Goal: Task Accomplishment & Management: Use online tool/utility

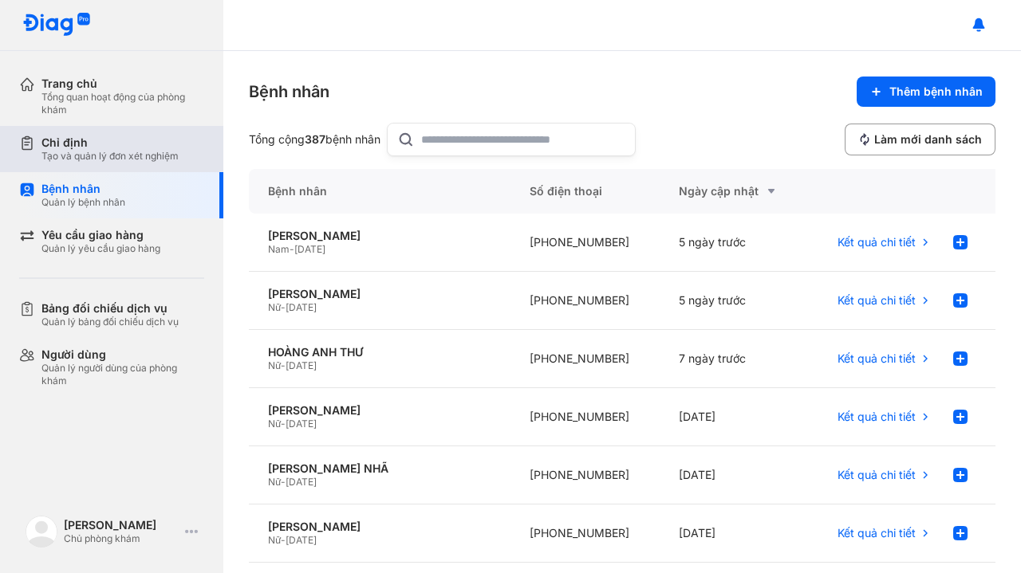
click at [94, 147] on div "Chỉ định" at bounding box center [109, 143] width 137 height 14
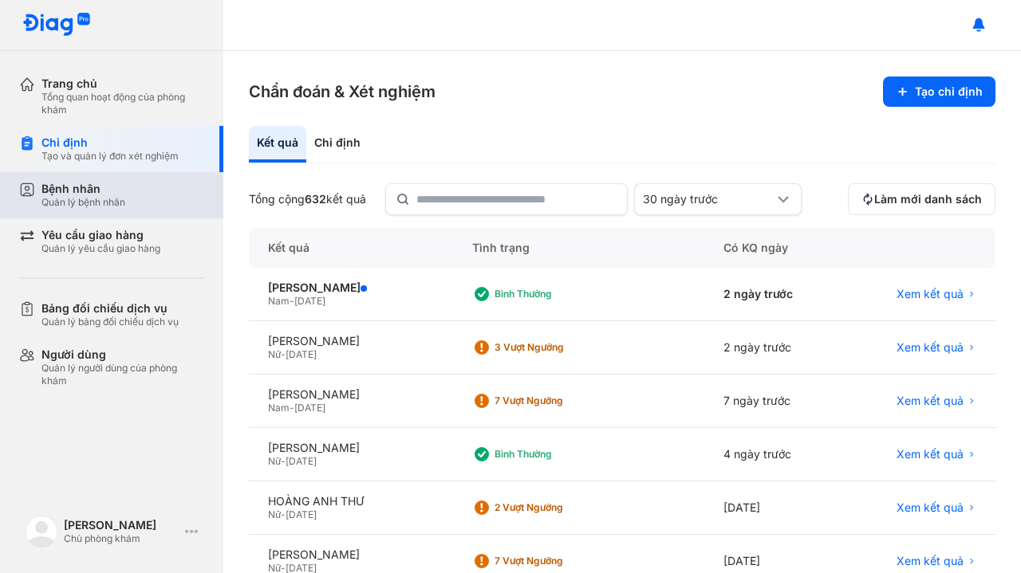
click at [91, 203] on div "Quản lý bệnh nhân" at bounding box center [83, 202] width 84 height 13
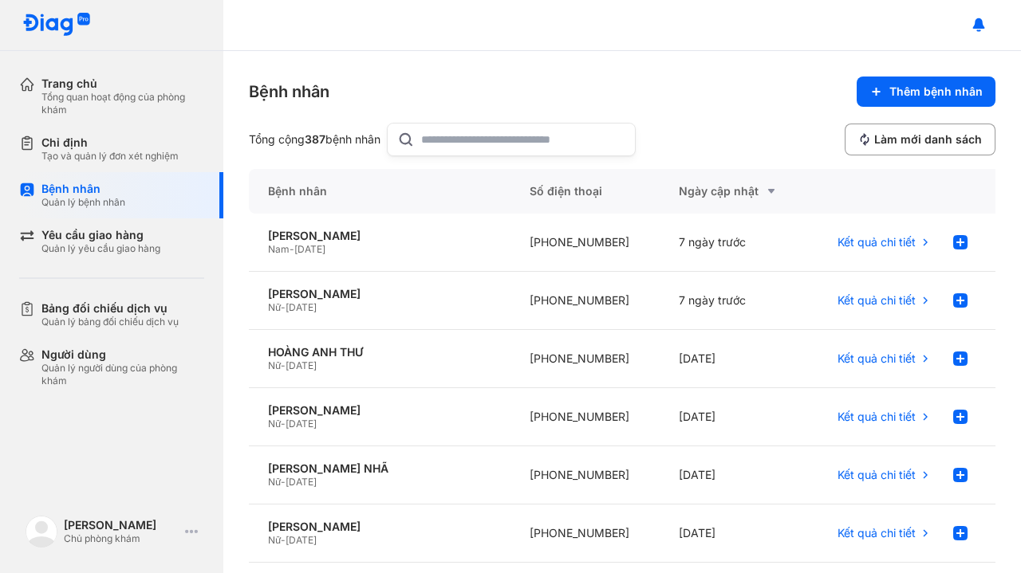
click at [445, 141] on input "text" at bounding box center [523, 140] width 204 height 32
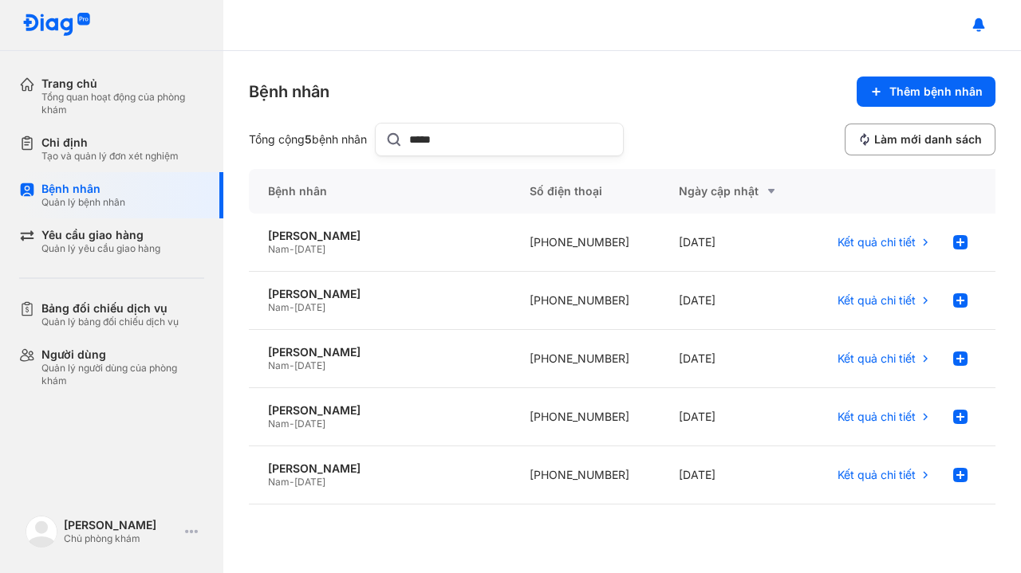
type input "*****"
click at [353, 419] on div "Nam - 01/01/1962" at bounding box center [379, 424] width 223 height 13
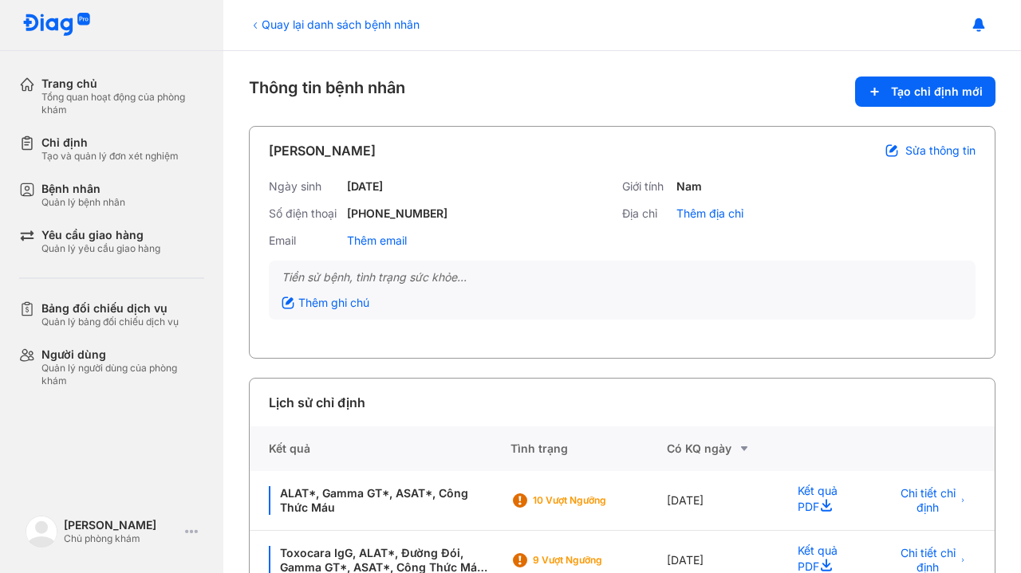
scroll to position [41, 0]
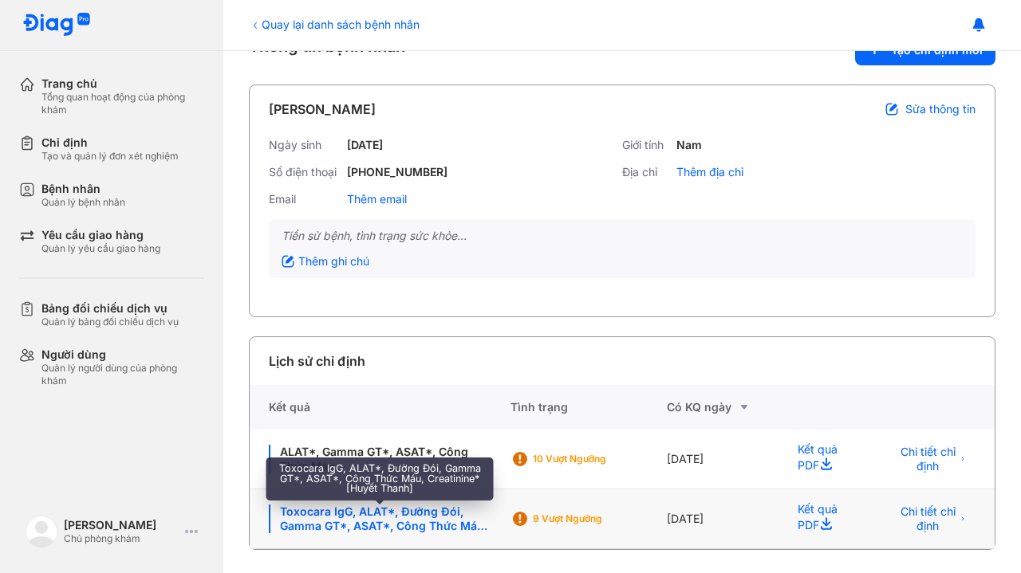
click at [400, 530] on div "Toxocara IgG, ALAT*, Đường Đói, Gamma GT*, ASAT*, Công Thức Máu, Creatinine* [H…" at bounding box center [380, 519] width 223 height 29
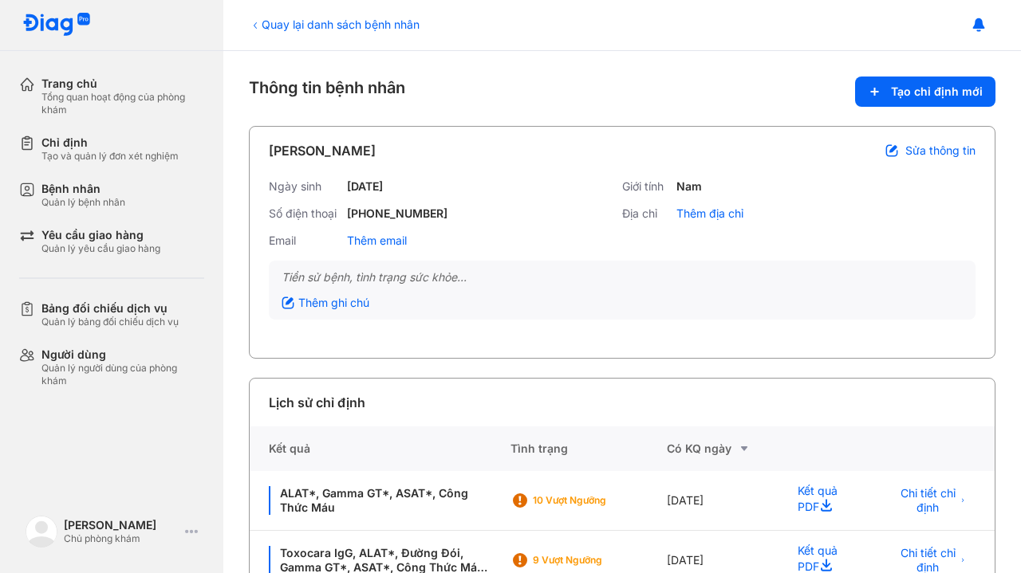
scroll to position [41, 0]
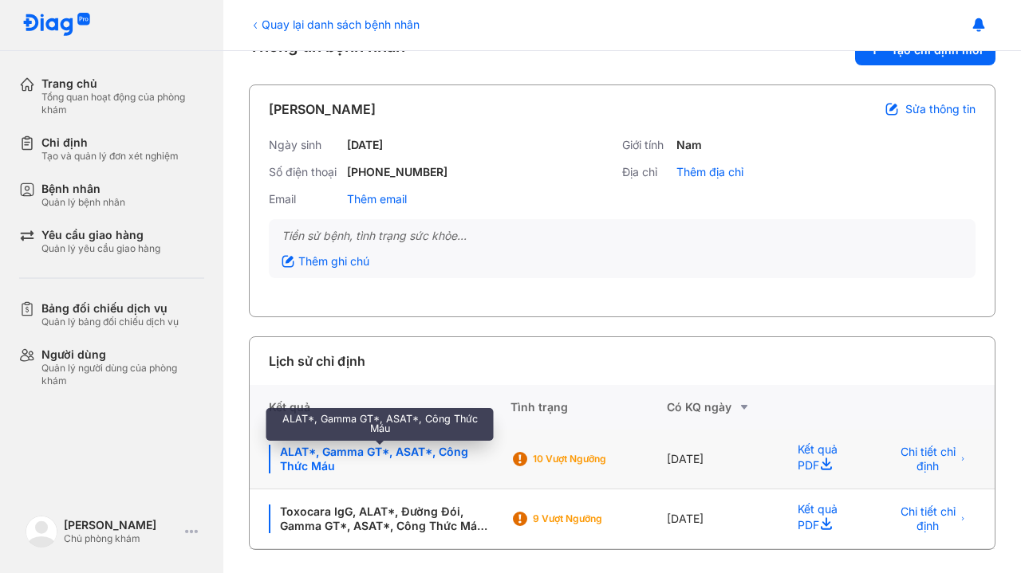
click at [396, 449] on div "ALAT*, Gamma GT*, ASAT*, Công Thức Máu" at bounding box center [380, 459] width 223 height 29
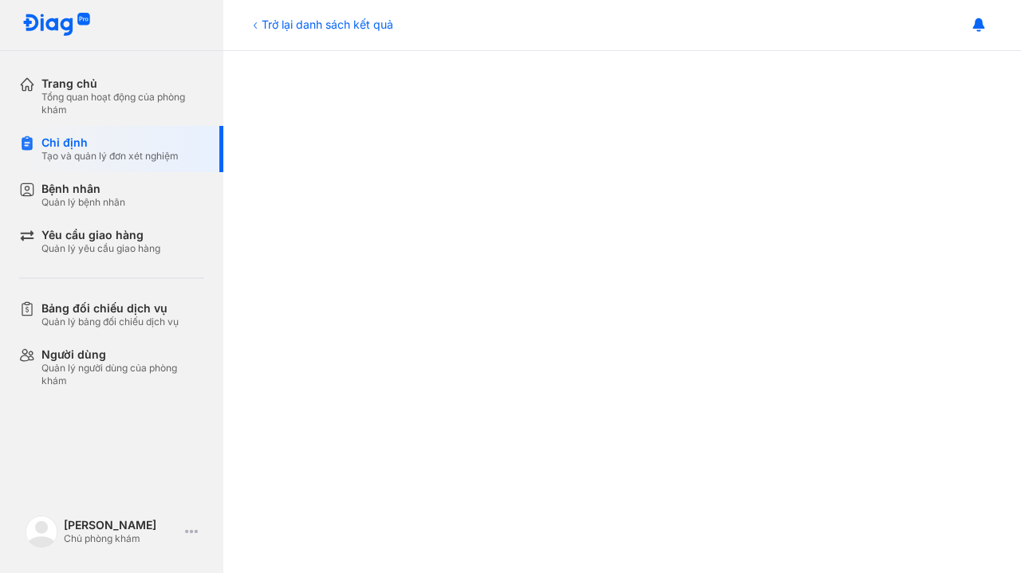
scroll to position [490, 0]
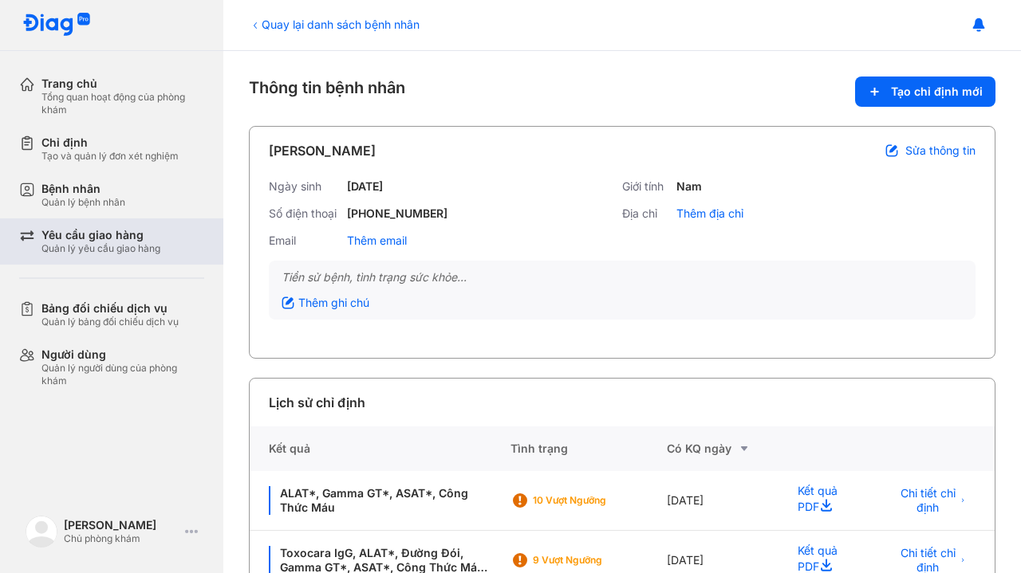
click at [87, 245] on div "Quản lý yêu cầu giao hàng" at bounding box center [100, 248] width 119 height 13
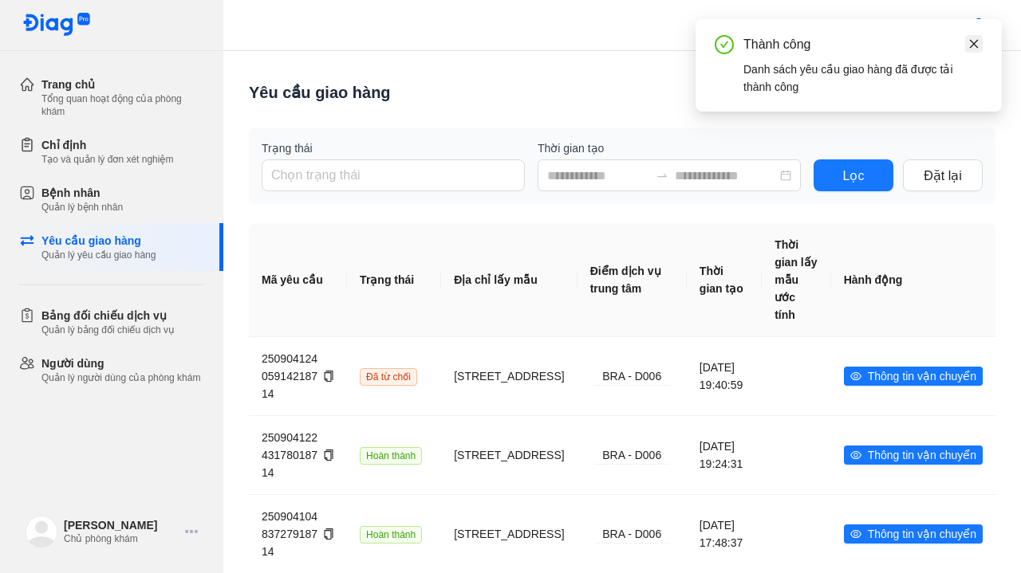
click at [975, 38] on icon "close" at bounding box center [973, 43] width 11 height 11
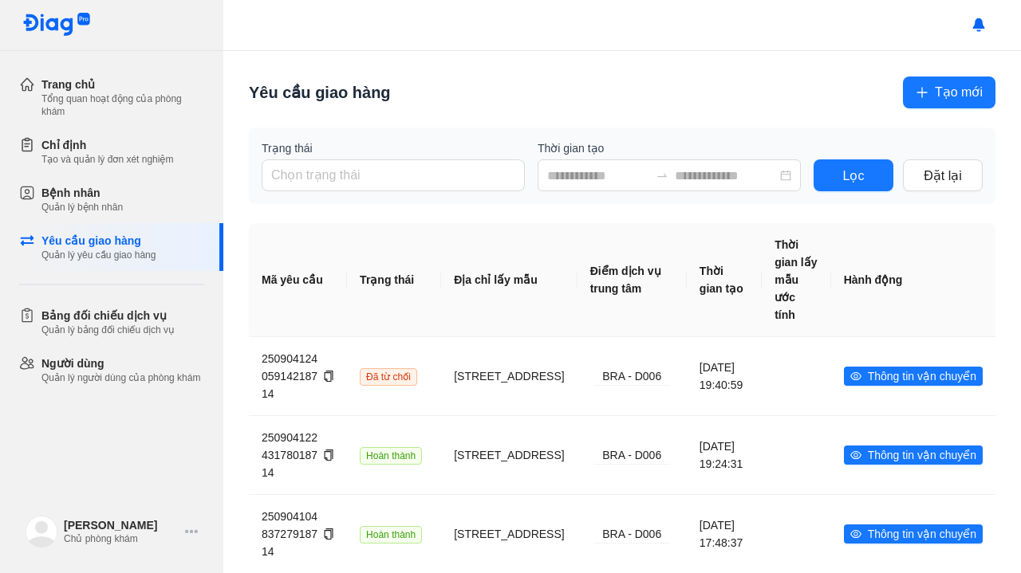
click at [935, 98] on span "Tạo mới" at bounding box center [959, 92] width 48 height 20
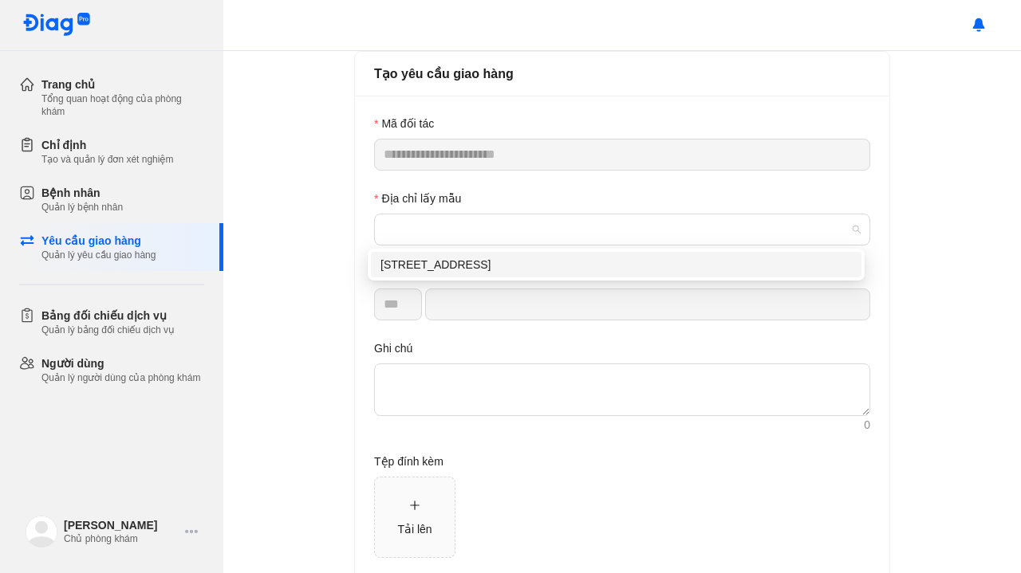
drag, startPoint x: 459, startPoint y: 237, endPoint x: 421, endPoint y: 270, distance: 50.3
click at [421, 270] on div "[STREET_ADDRESS]" at bounding box center [615, 265] width 471 height 18
type input "*********"
